Goal: Check status: Check status

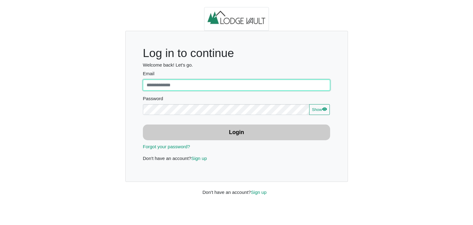
type input "**********"
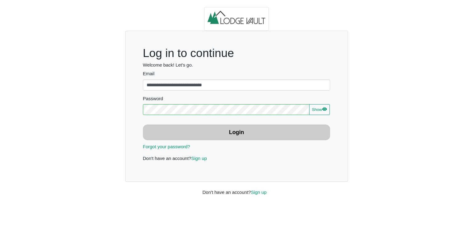
click at [264, 136] on button "Login" at bounding box center [237, 133] width 188 height 16
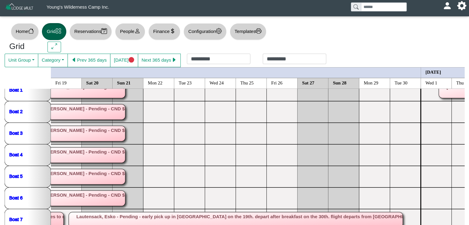
scroll to position [407, 0]
